Goal: Task Accomplishment & Management: Manage account settings

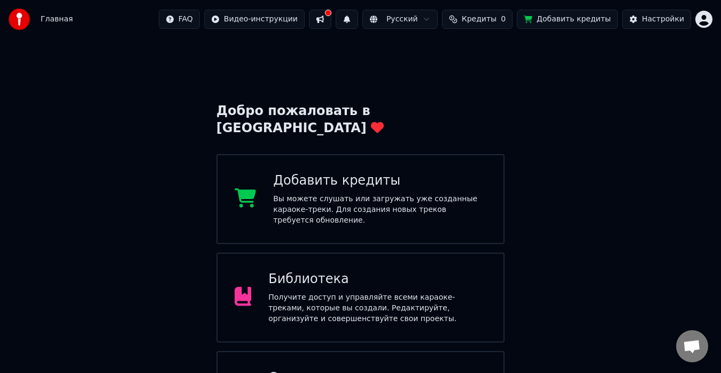
drag, startPoint x: 0, startPoint y: 320, endPoint x: 0, endPoint y: 398, distance: 78.1
click at [551, 77] on div "Добро пожаловать в Youka Добавить кредиты Вы можете слушать или загружать уже с…" at bounding box center [360, 245] width 721 height 413
click at [527, 159] on div "Добро пожаловать в Youka Добавить кредиты Вы можете слушать или загружать уже с…" at bounding box center [360, 245] width 721 height 413
click at [528, 160] on div "Добро пожаловать в Youka Добавить кредиты Вы можете слушать или загружать уже с…" at bounding box center [360, 245] width 721 height 413
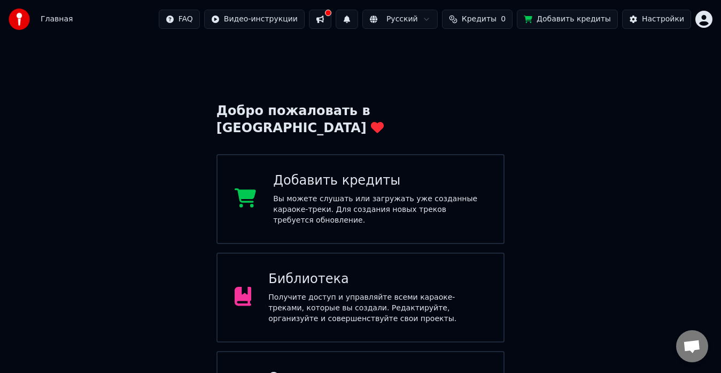
click at [528, 160] on div "Добро пожаловать в Youka Добавить кредиты Вы можете слушать или загружать уже с…" at bounding box center [360, 245] width 721 height 413
click at [527, 159] on div "Добро пожаловать в Youka Добавить кредиты Вы можете слушать или загружать уже с…" at bounding box center [360, 245] width 721 height 413
click at [527, 158] on div "Добро пожаловать в Youka Добавить кредиты Вы можете слушать или загружать уже с…" at bounding box center [360, 245] width 721 height 413
click at [525, 152] on div "Добро пожаловать в Youka Добавить кредиты Вы можете слушать или загружать уже с…" at bounding box center [360, 245] width 721 height 413
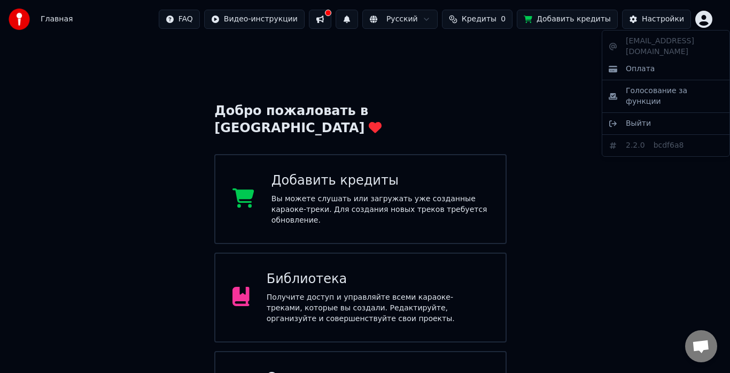
click at [702, 18] on html "Главная FAQ Видео-инструкции Русский Кредиты 0 Добавить кредиты Настройки Добро…" at bounding box center [365, 225] width 730 height 451
click at [633, 118] on span "Выйти" at bounding box center [638, 123] width 25 height 11
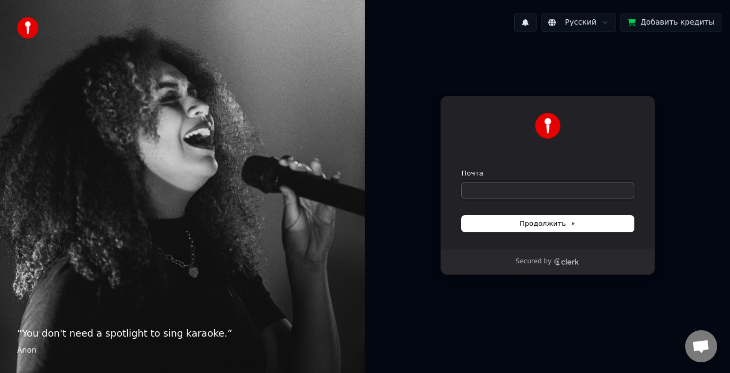
click at [484, 194] on input "Почта" at bounding box center [548, 190] width 172 height 16
click at [523, 221] on span "Продолжить" at bounding box center [548, 224] width 56 height 10
type input "**********"
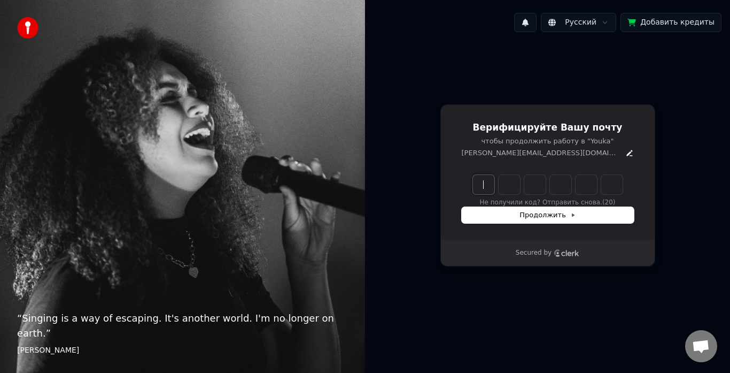
click at [488, 183] on input "Enter verification code" at bounding box center [558, 184] width 171 height 19
type input "******"
